Goal: Information Seeking & Learning: Learn about a topic

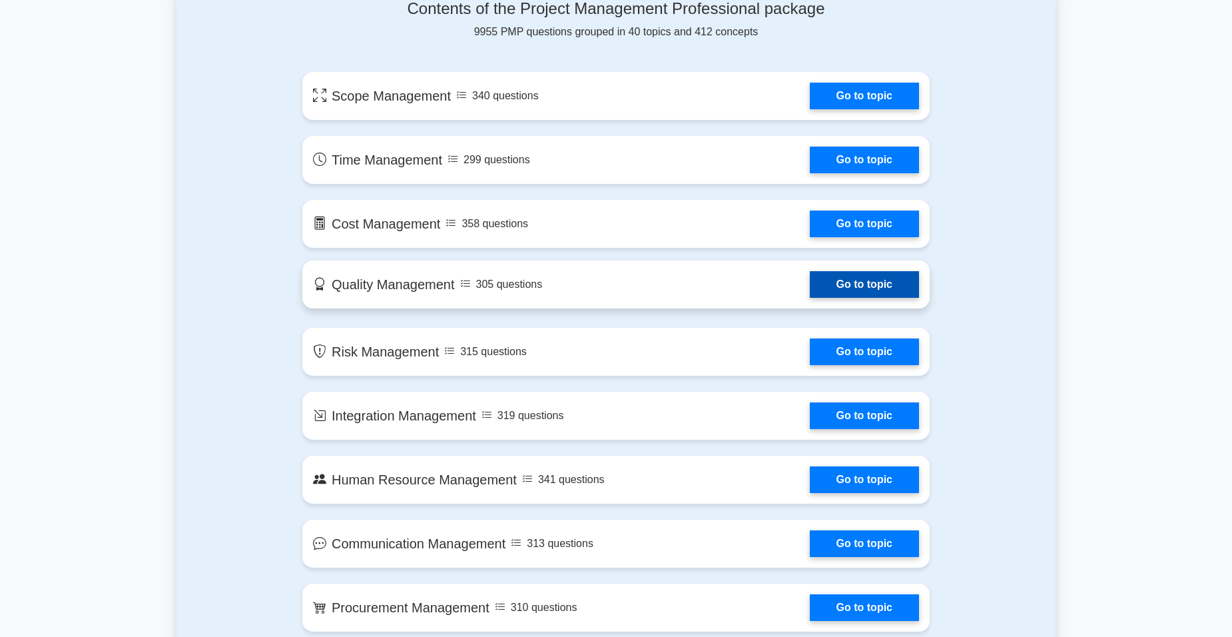
scroll to position [733, 0]
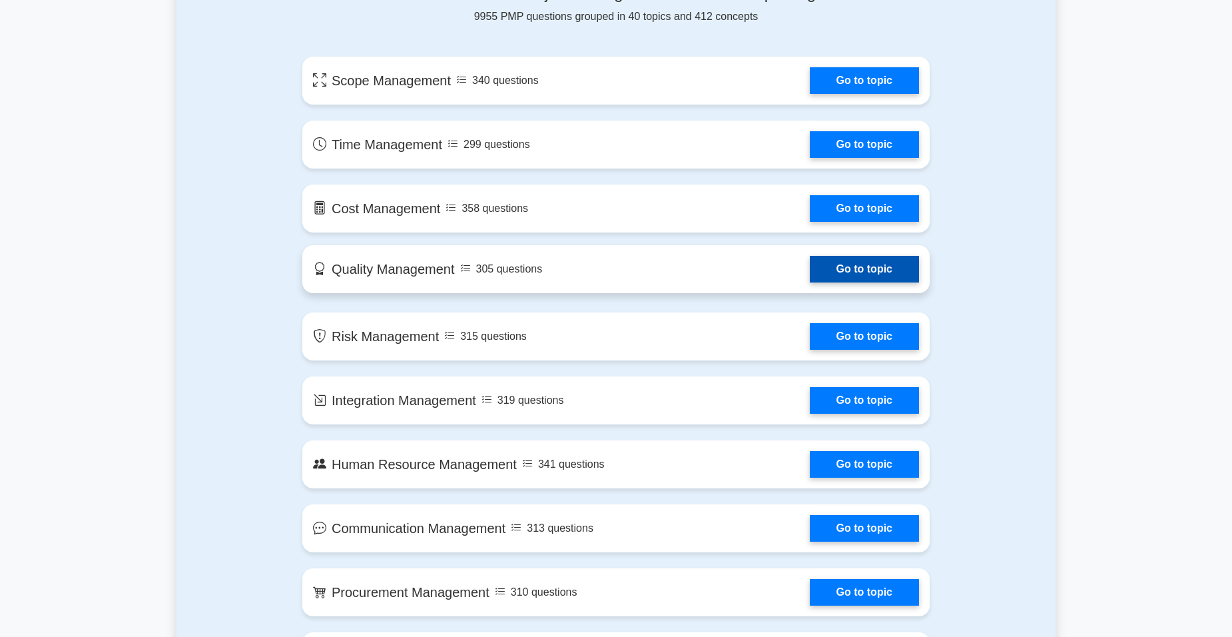
click at [810, 278] on link "Go to topic" at bounding box center [864, 269] width 109 height 27
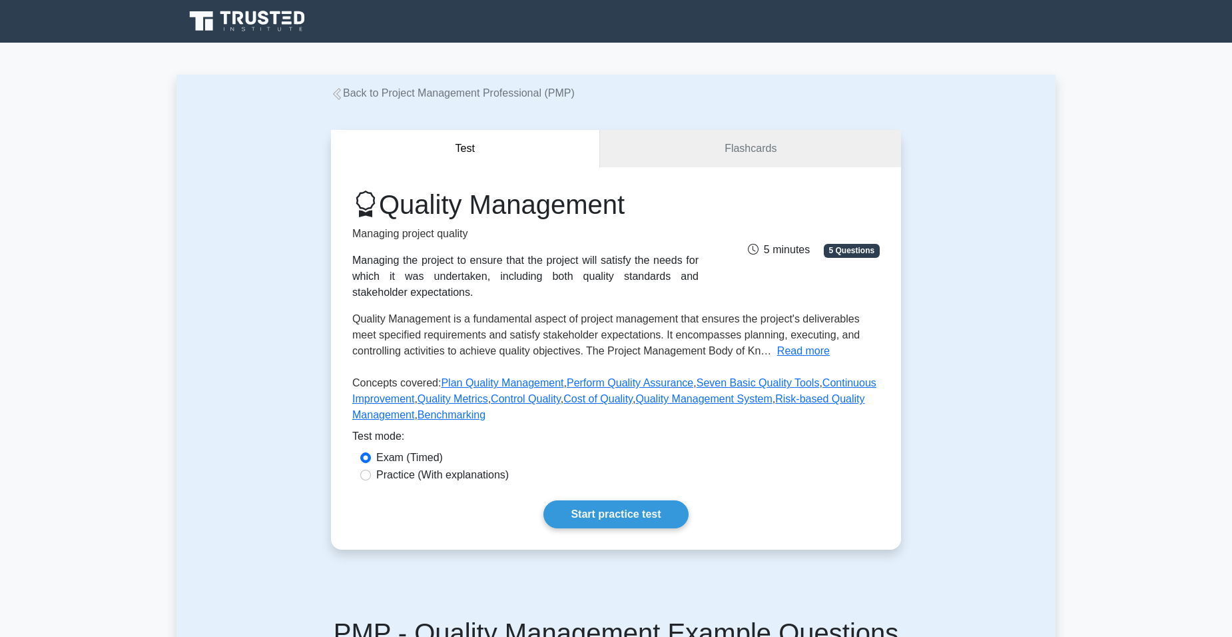
drag, startPoint x: 574, startPoint y: 450, endPoint x: 594, endPoint y: 464, distance: 24.4
click at [594, 462] on div "Exam (Timed)" at bounding box center [616, 458] width 512 height 16
click at [592, 523] on link "Start practice test" at bounding box center [616, 514] width 145 height 28
click at [600, 517] on link "Start practice test" at bounding box center [616, 514] width 145 height 28
